Goal: Information Seeking & Learning: Learn about a topic

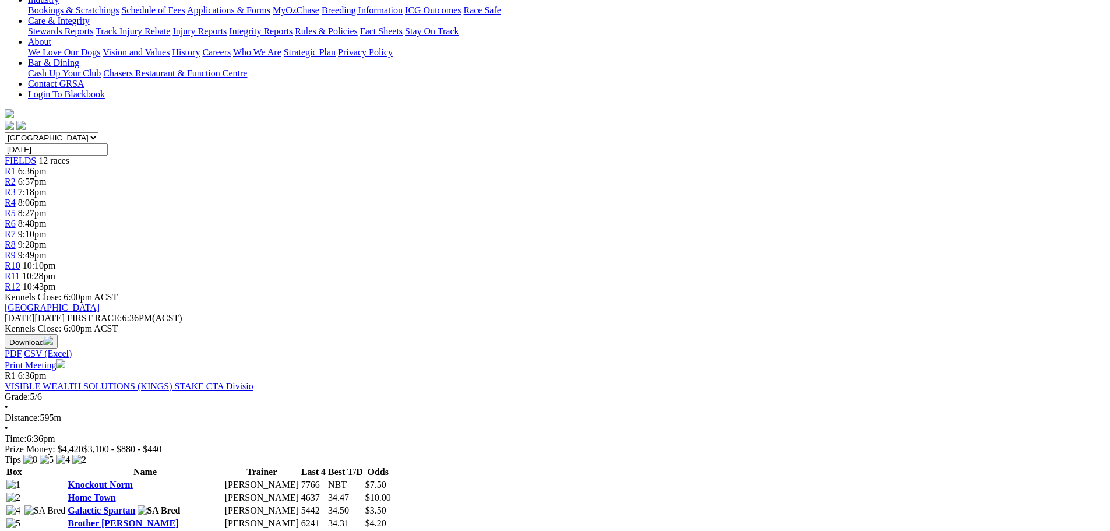
scroll to position [350, 0]
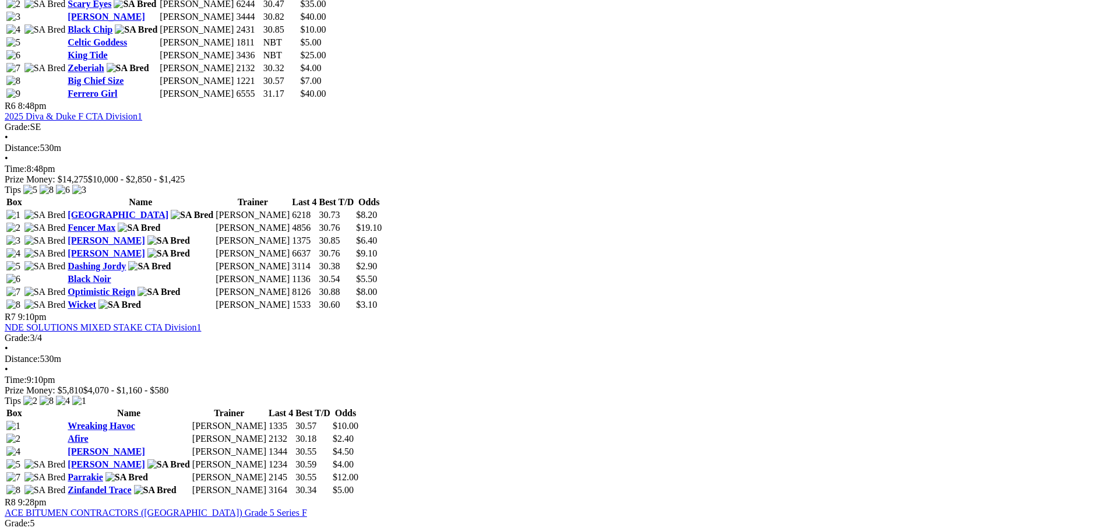
scroll to position [1632, 0]
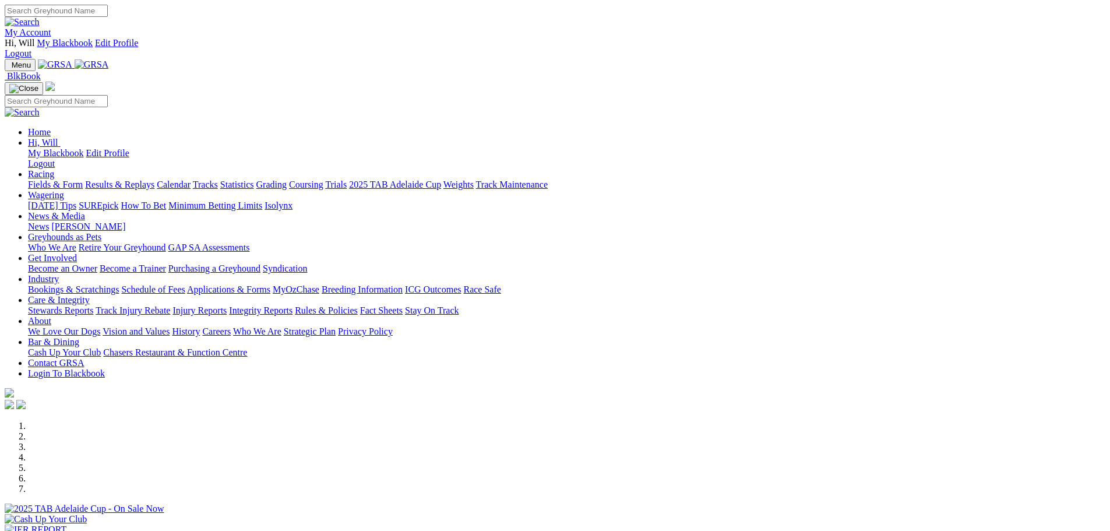
scroll to position [350, 0]
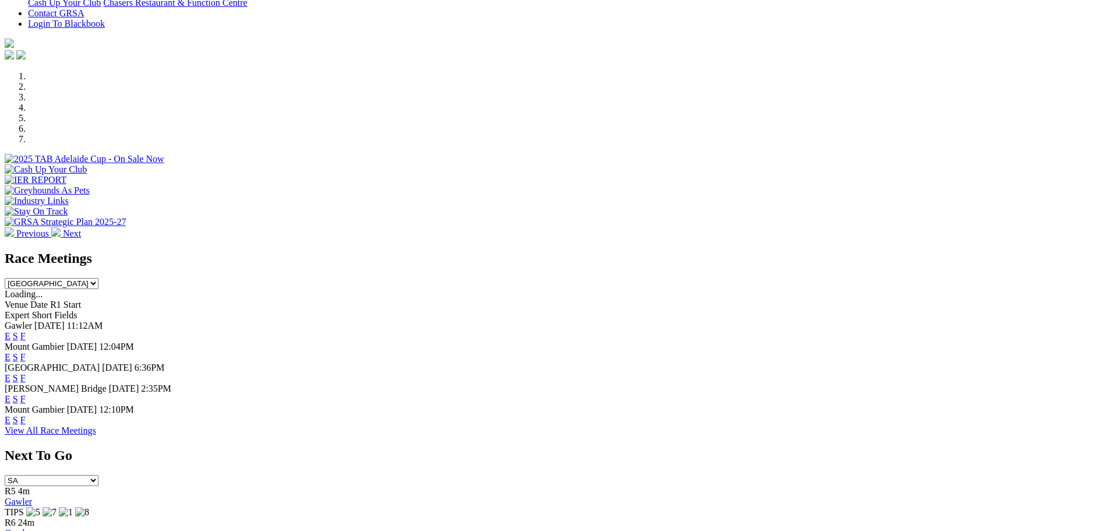
click at [96, 425] on link "View All Race Meetings" at bounding box center [50, 430] width 91 height 10
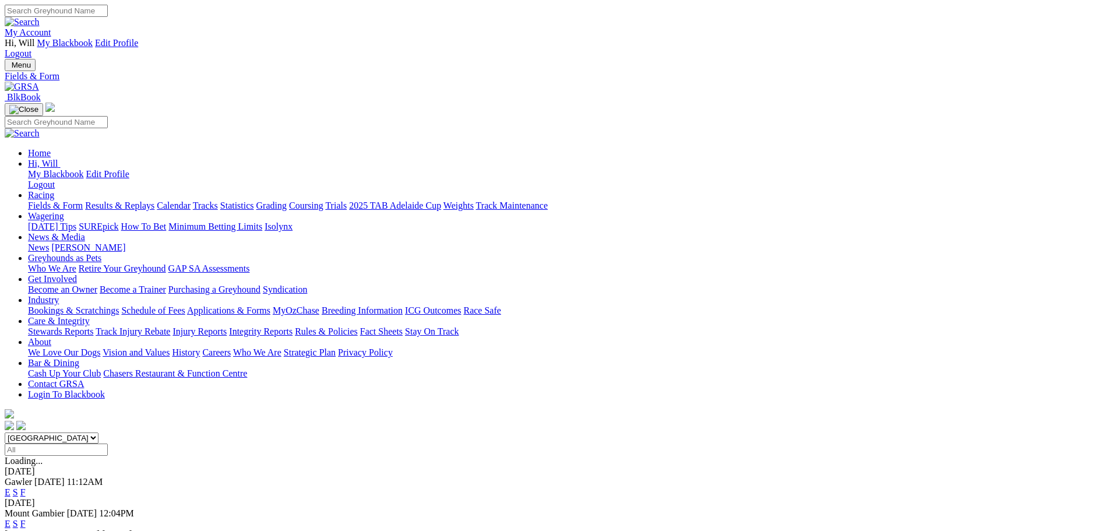
click at [154, 200] on link "Results & Replays" at bounding box center [119, 205] width 69 height 10
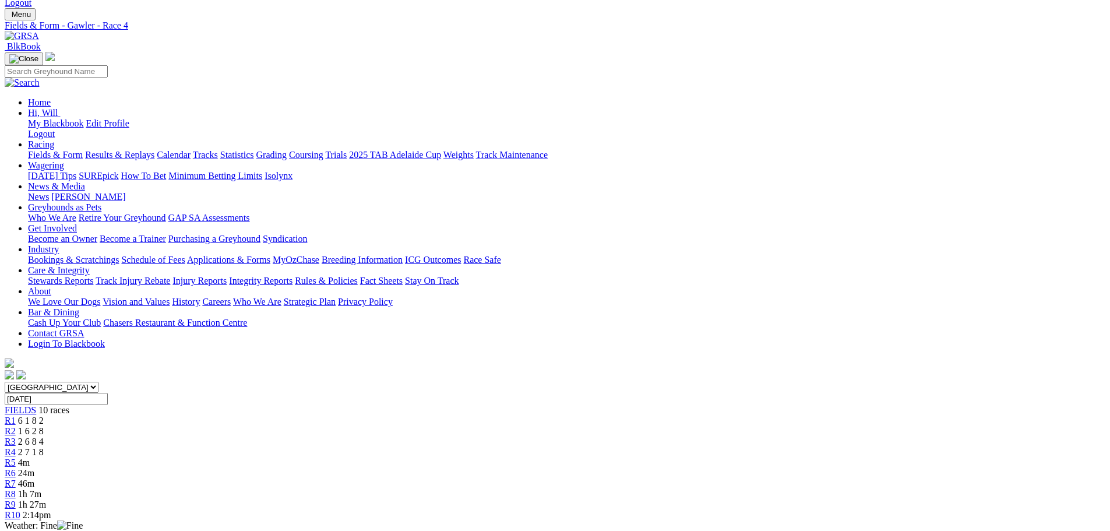
scroll to position [175, 0]
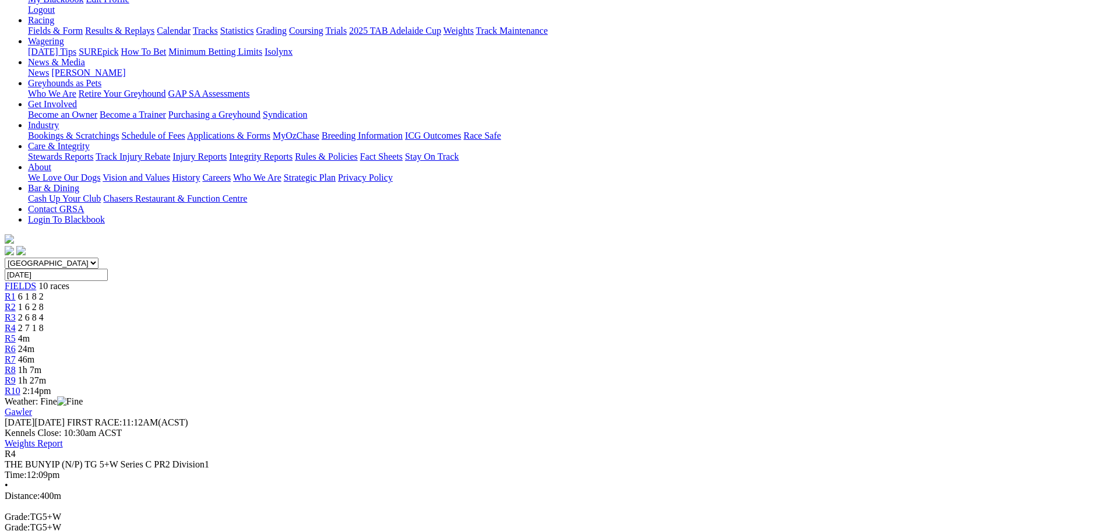
click at [30, 333] on span "4m" at bounding box center [24, 338] width 12 height 10
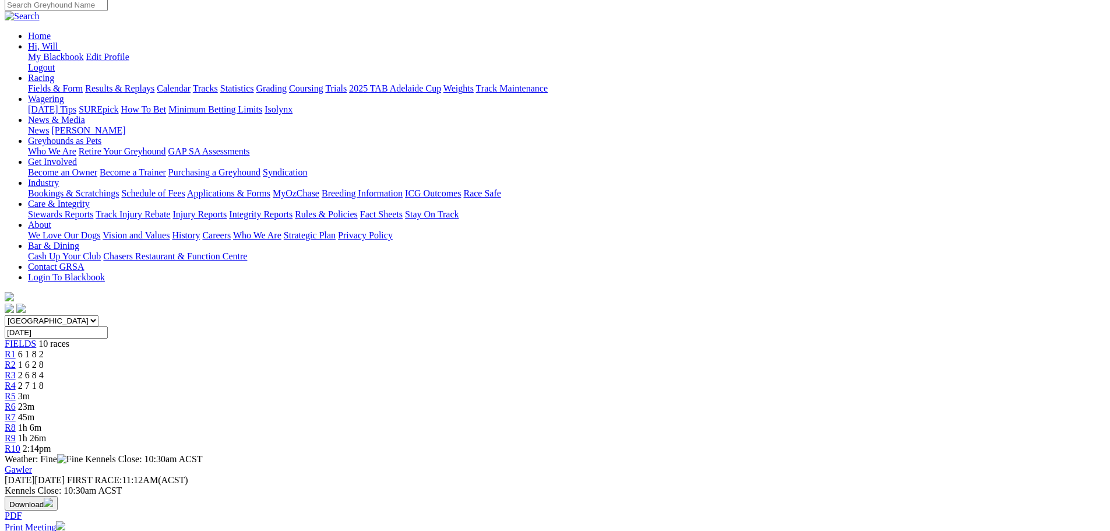
scroll to position [117, 0]
click at [16, 402] on link "R6" at bounding box center [10, 407] width 11 height 10
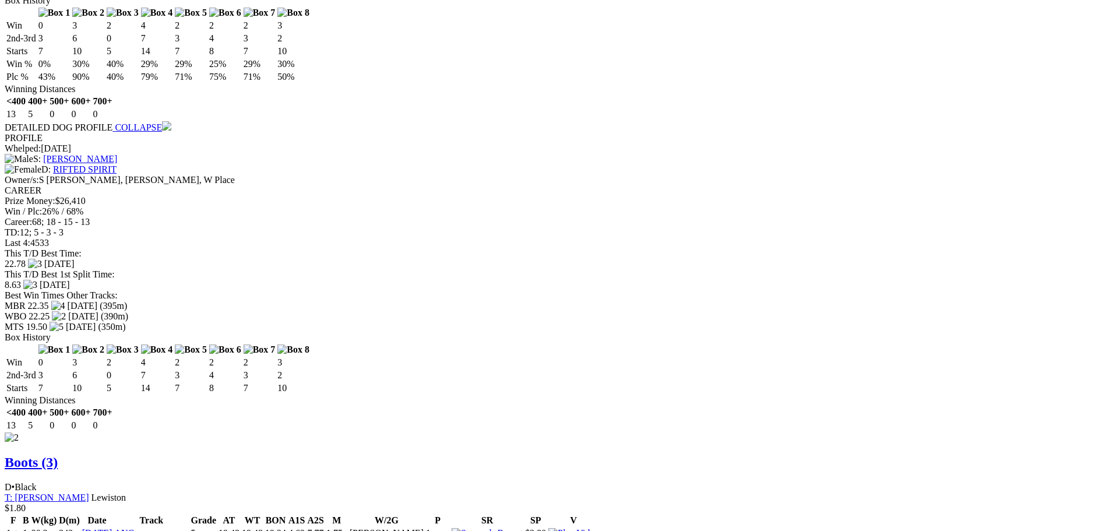
scroll to position [1340, 0]
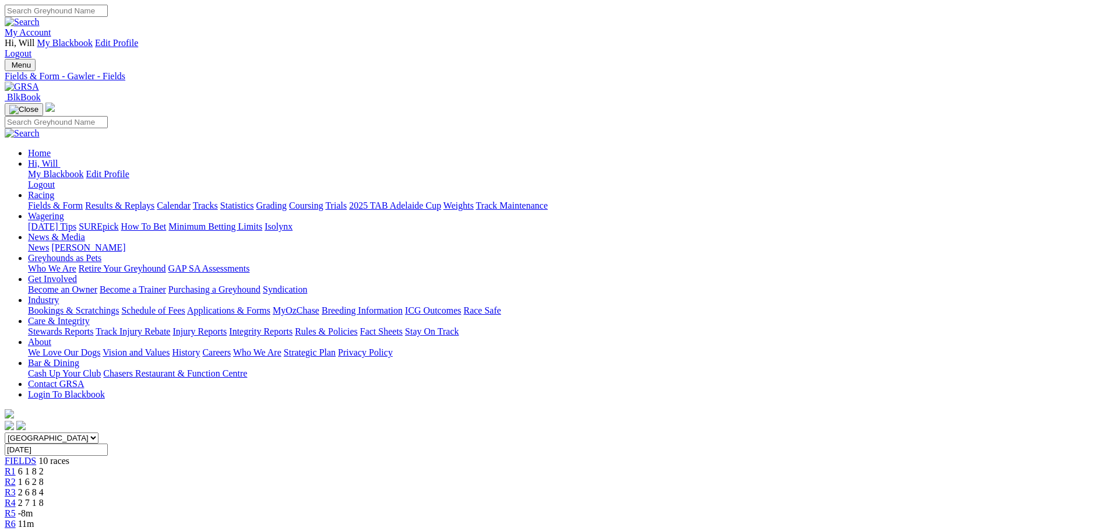
click at [39, 82] on img at bounding box center [22, 87] width 34 height 10
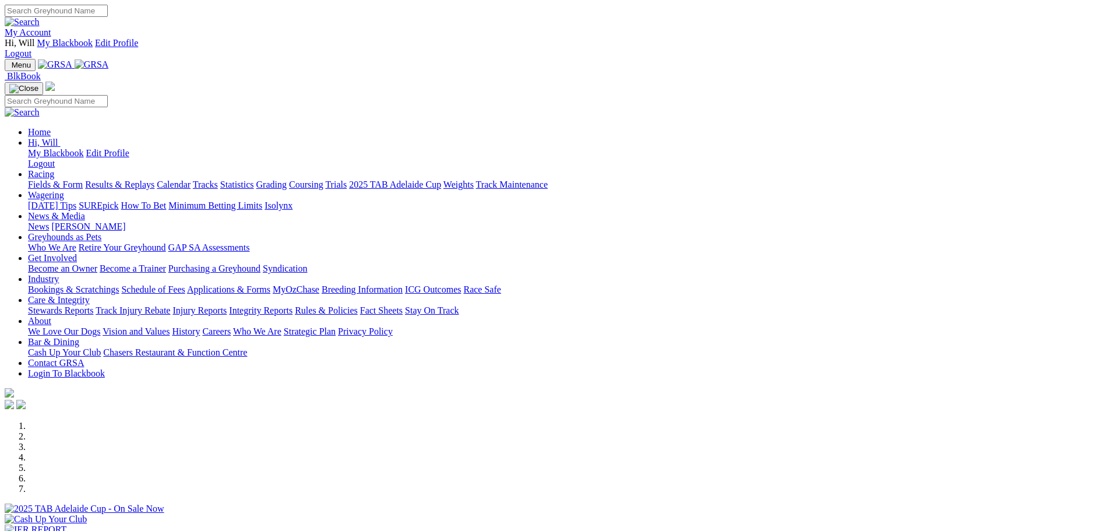
click at [125, 221] on link "[PERSON_NAME]" at bounding box center [88, 226] width 74 height 10
